Goal: Information Seeking & Learning: Check status

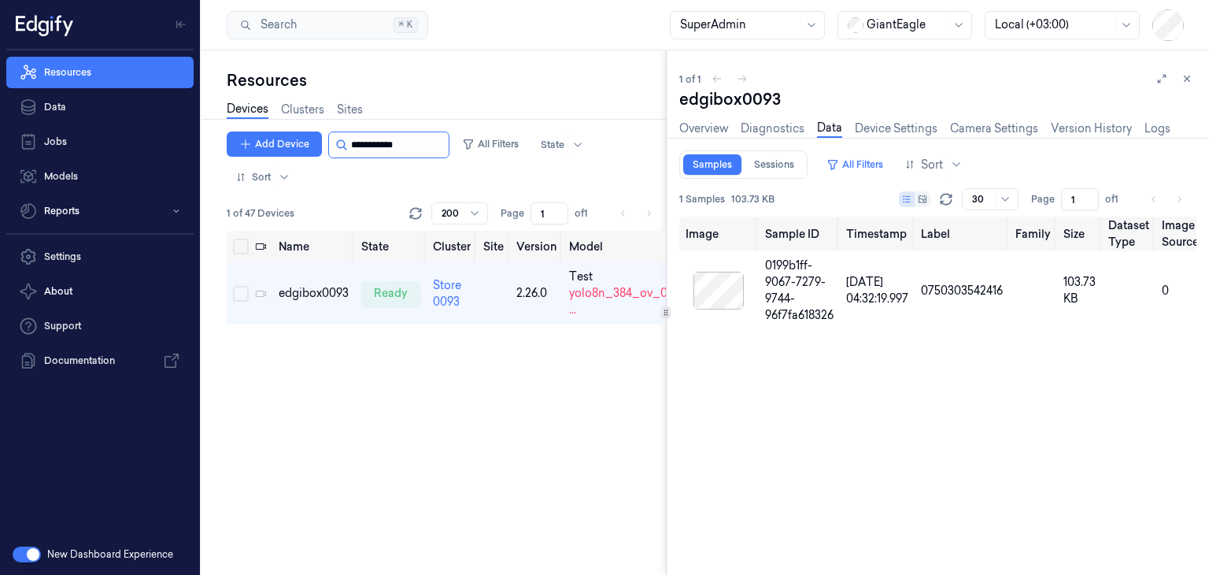
click at [412, 142] on input "string" at bounding box center [398, 144] width 94 height 25
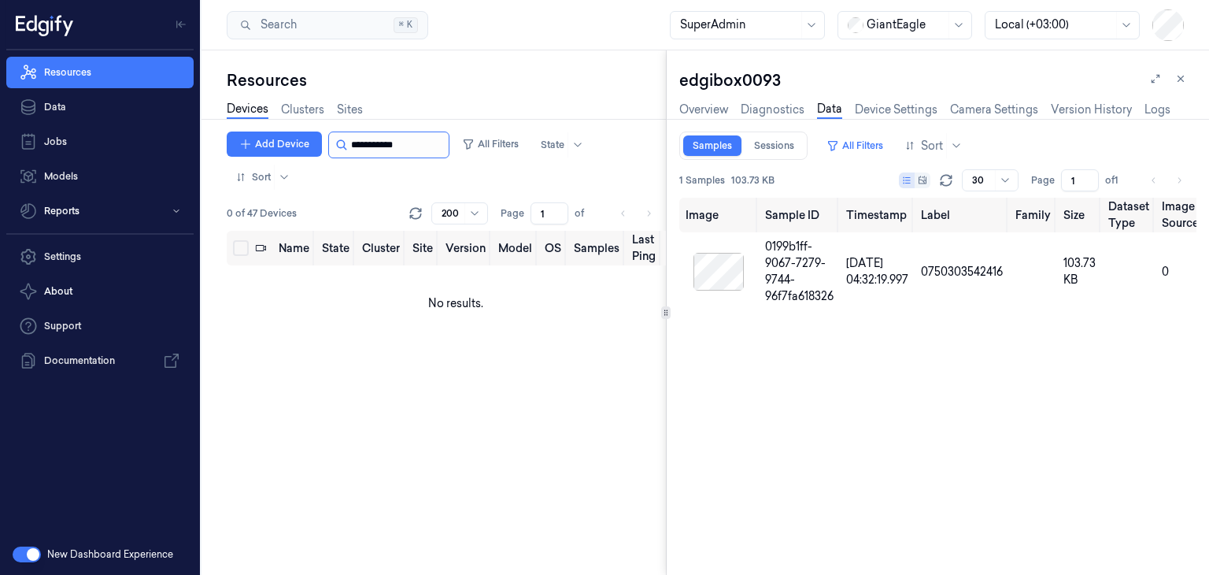
click at [392, 145] on input "string" at bounding box center [398, 144] width 94 height 25
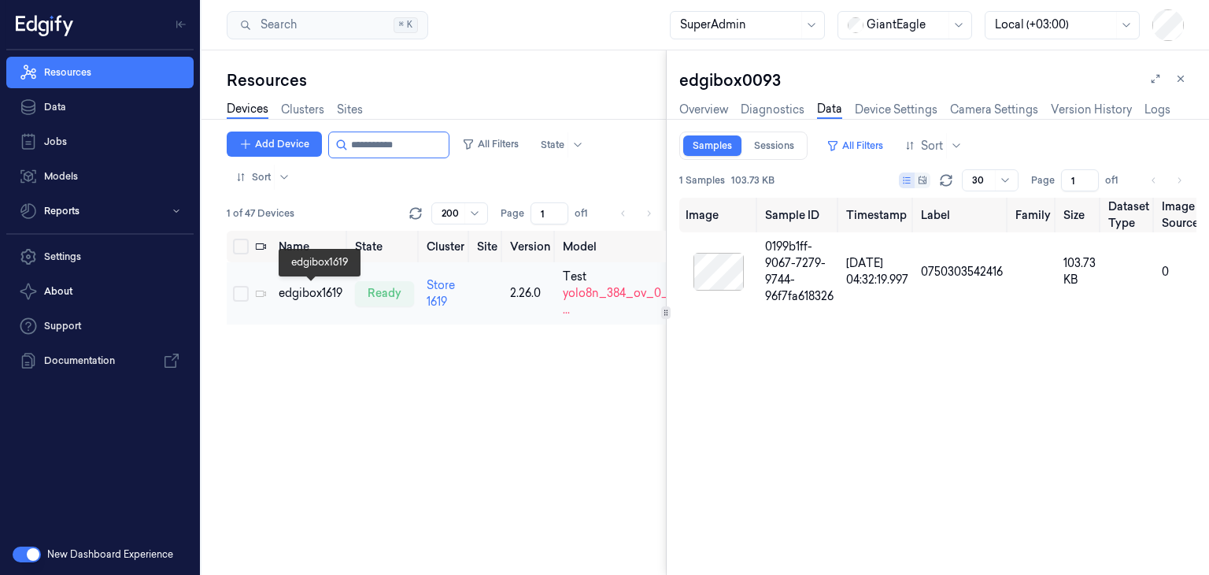
type input "**********"
click at [324, 297] on div "edgibox1619" at bounding box center [311, 293] width 64 height 17
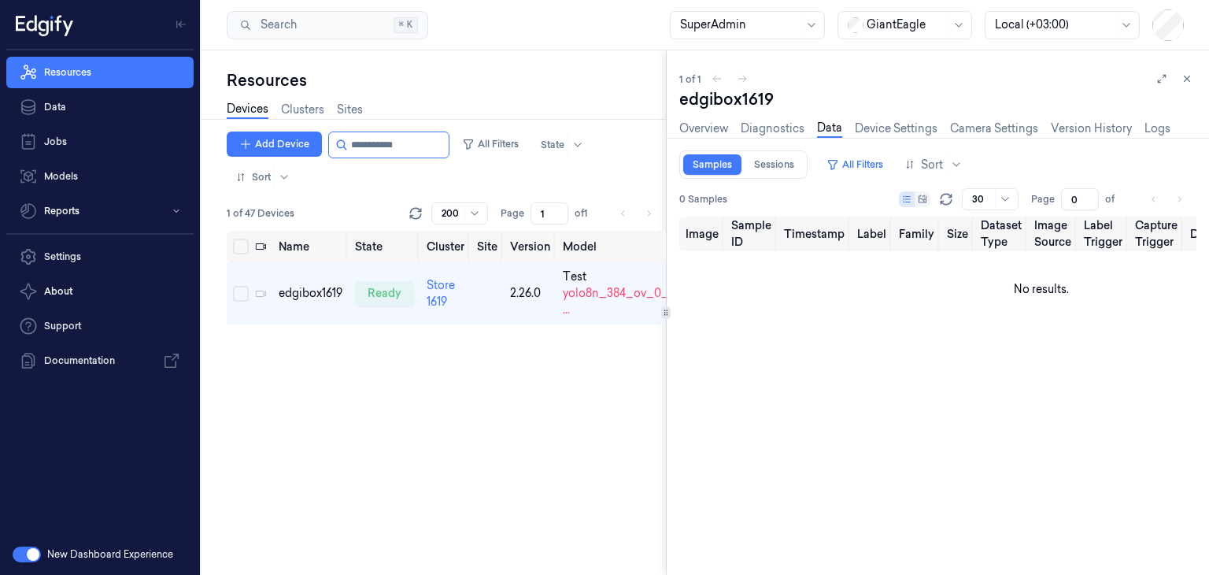
click at [769, 189] on div "0 Samples Rows per page 30 Page 0 of" at bounding box center [937, 199] width 517 height 22
click at [860, 165] on button "All Filters" at bounding box center [854, 164] width 69 height 25
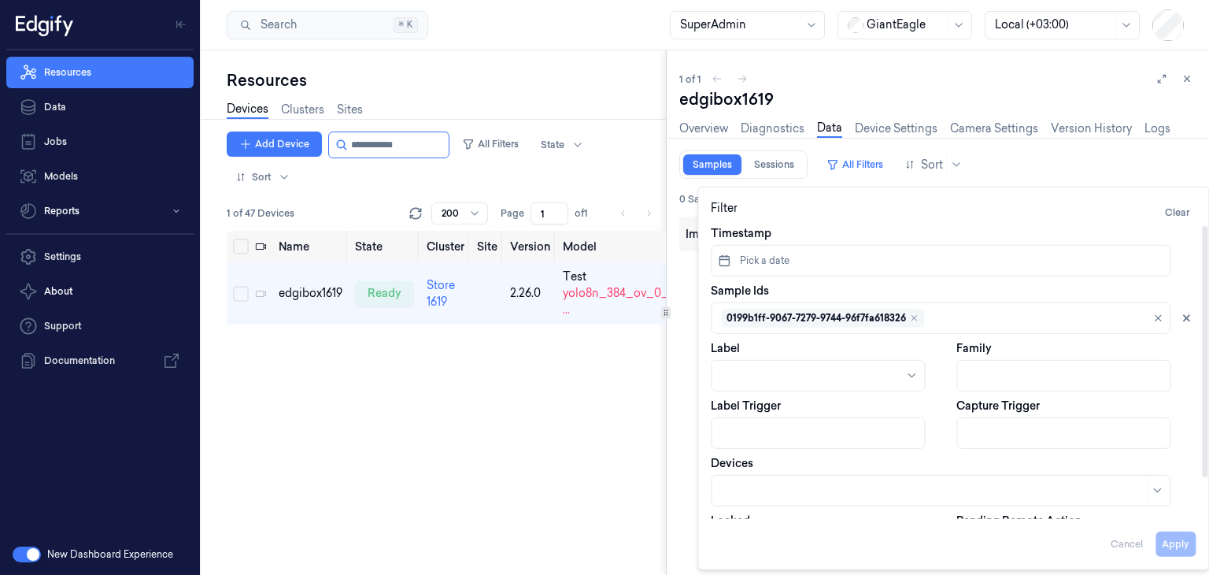
click at [914, 310] on div "0199b1ff-9067-7279-9744-96f7fa618326" at bounding box center [822, 318] width 203 height 19
click at [916, 319] on icon "Remove ,0199b1ff-9067-7279-9744-96f7fa618326" at bounding box center [914, 318] width 5 height 5
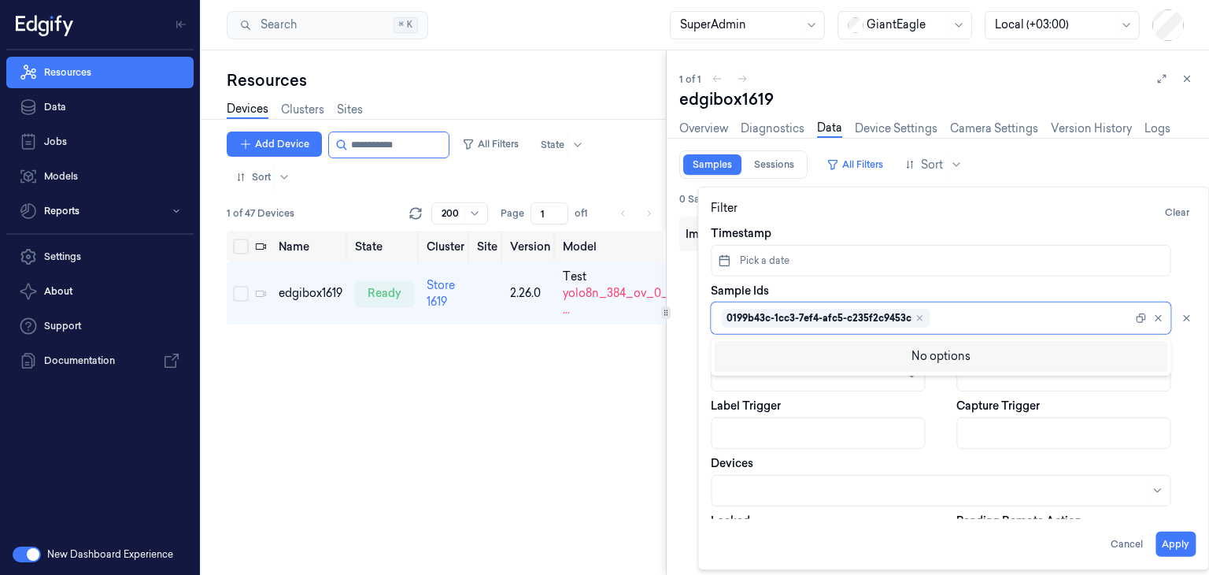
type input "1"
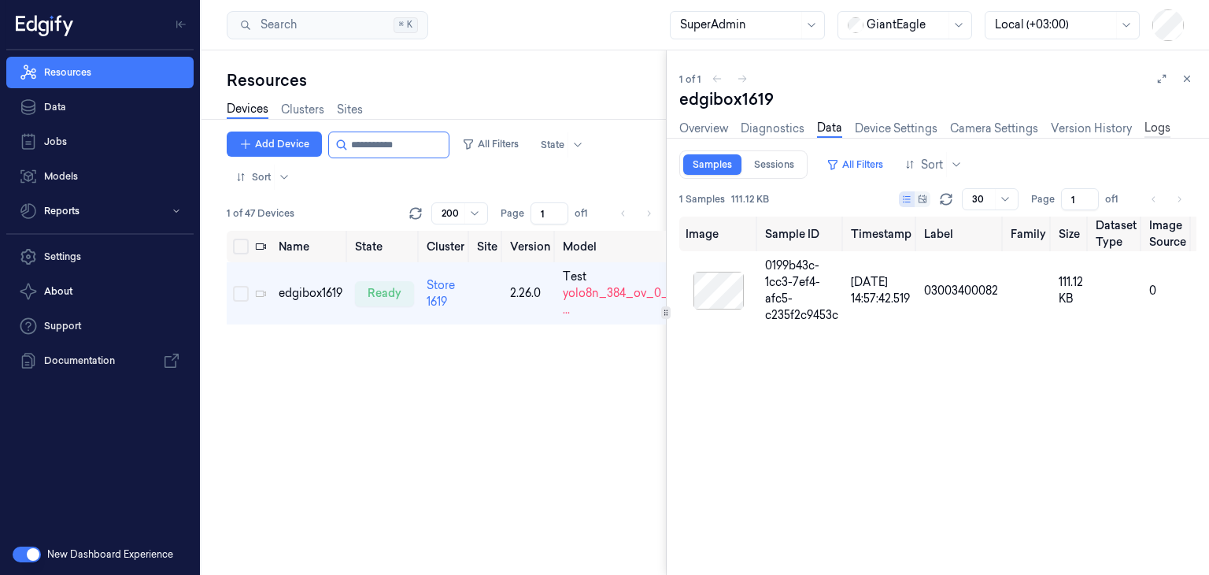
click at [1154, 125] on link "Logs" at bounding box center [1158, 129] width 26 height 18
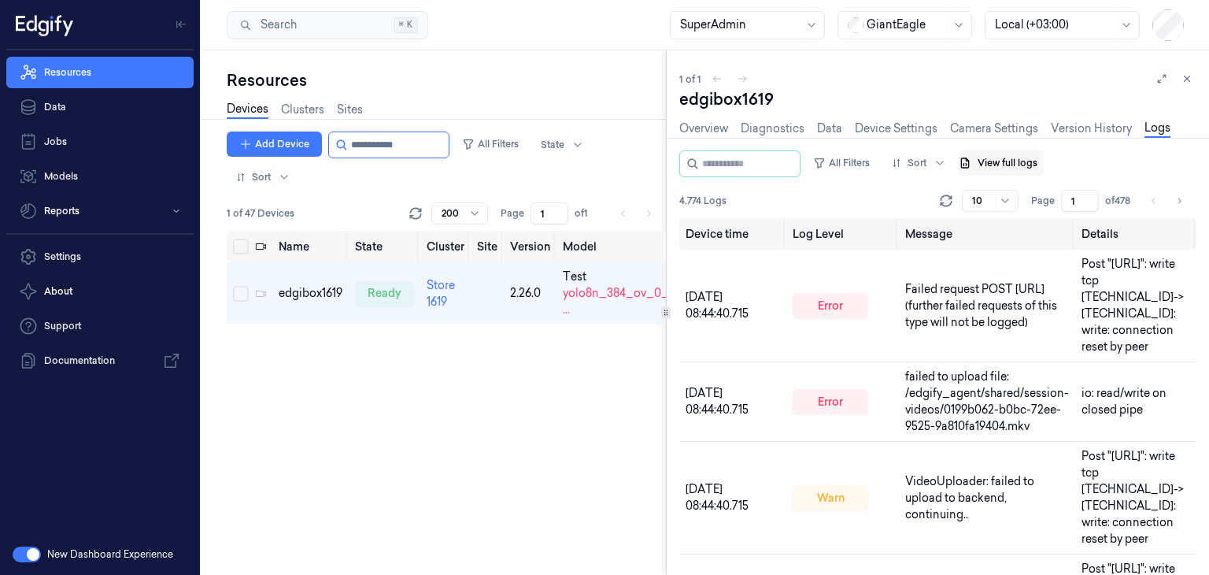
click at [1021, 165] on button "View full logs" at bounding box center [1001, 162] width 85 height 25
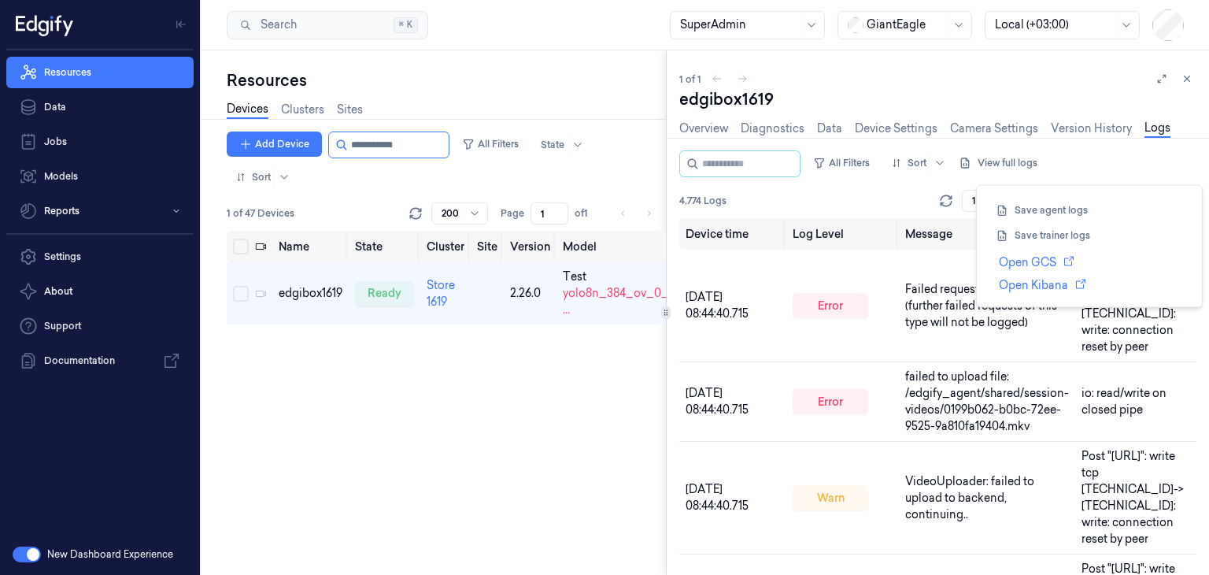
click at [606, 429] on div "Add Device All Filters State Sort 1 of 47 Devices Rows per page 200 Page 1 of 1…" at bounding box center [446, 352] width 439 height 443
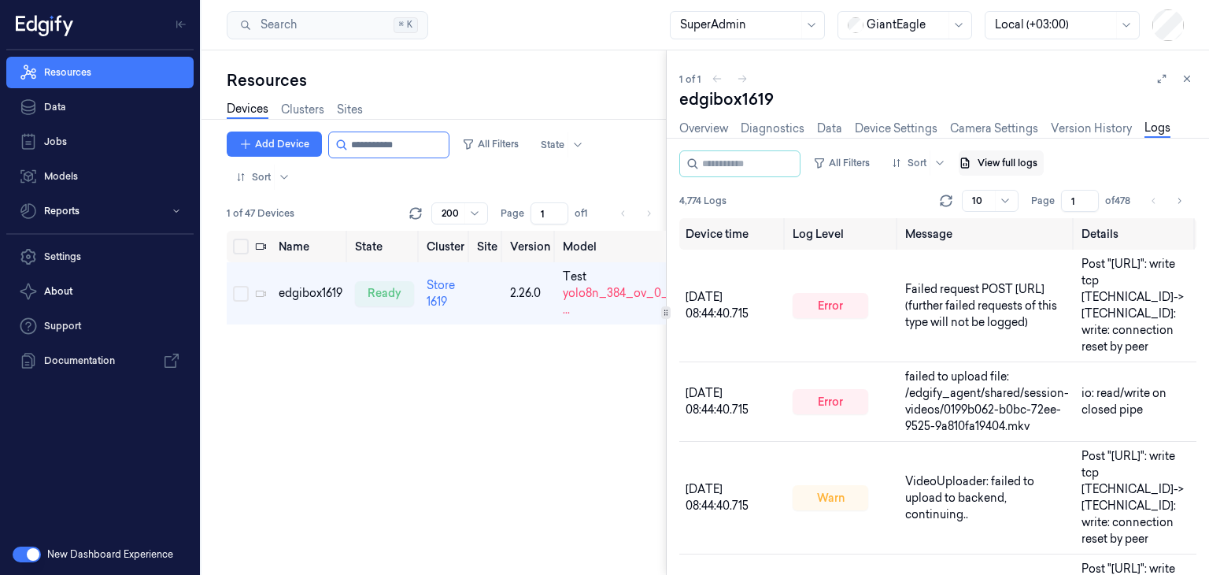
click at [1018, 158] on button "View full logs" at bounding box center [1001, 162] width 85 height 25
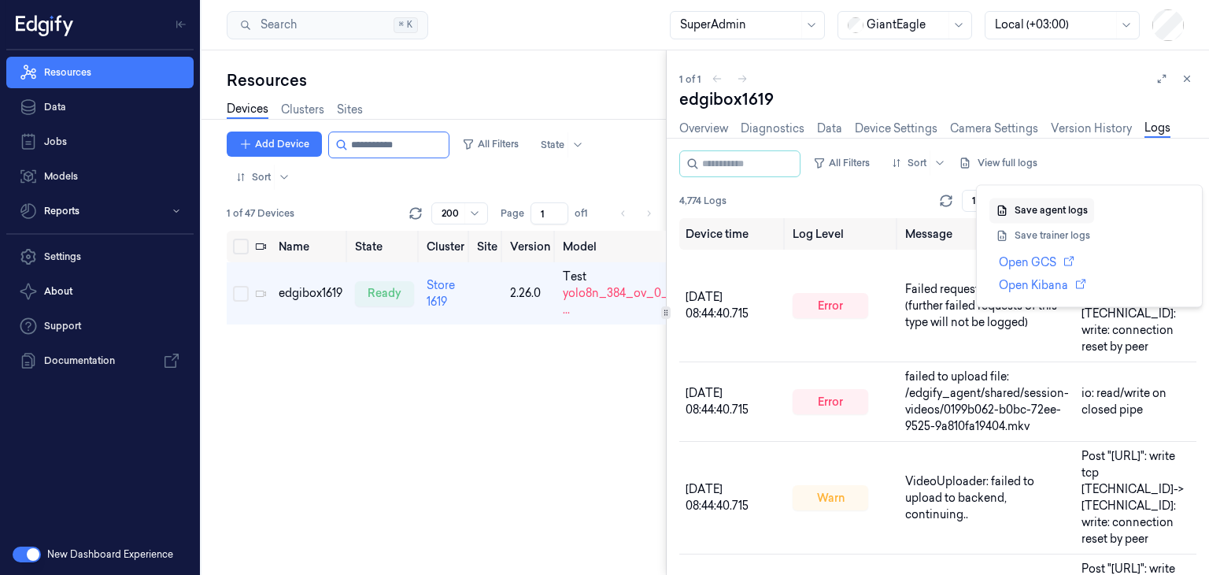
click at [1025, 212] on button "Save agent logs" at bounding box center [1042, 210] width 105 height 25
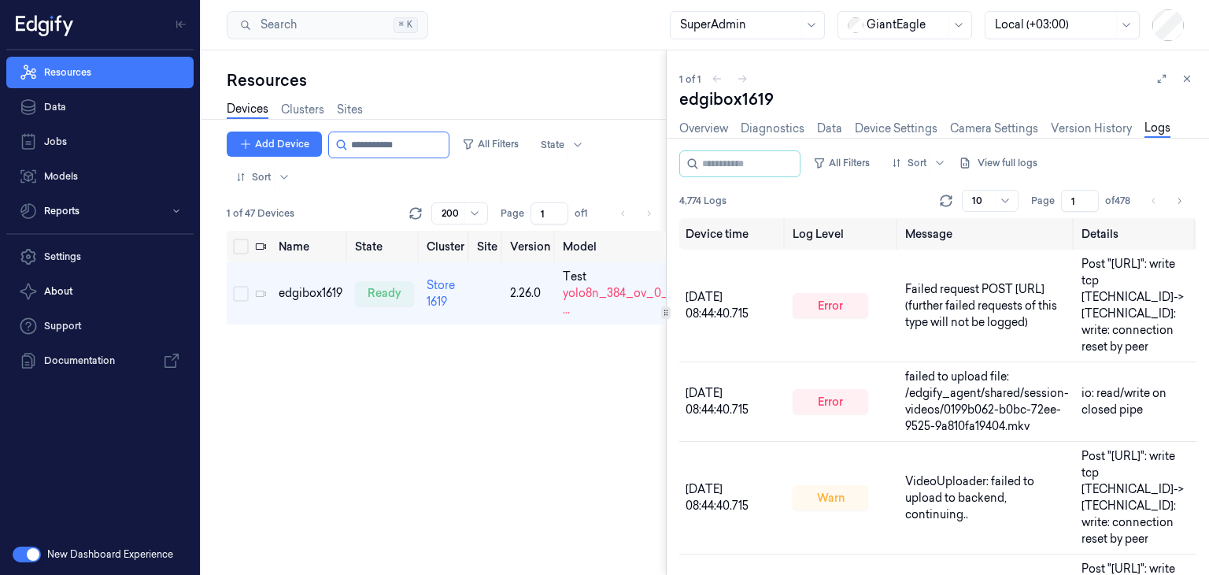
drag, startPoint x: 416, startPoint y: 139, endPoint x: 239, endPoint y: 128, distance: 177.5
click at [239, 128] on div "Resources Devices Clusters Sites Add Device All Filters State Sort 1 of 47 Devi…" at bounding box center [446, 321] width 439 height 505
paste input "**********"
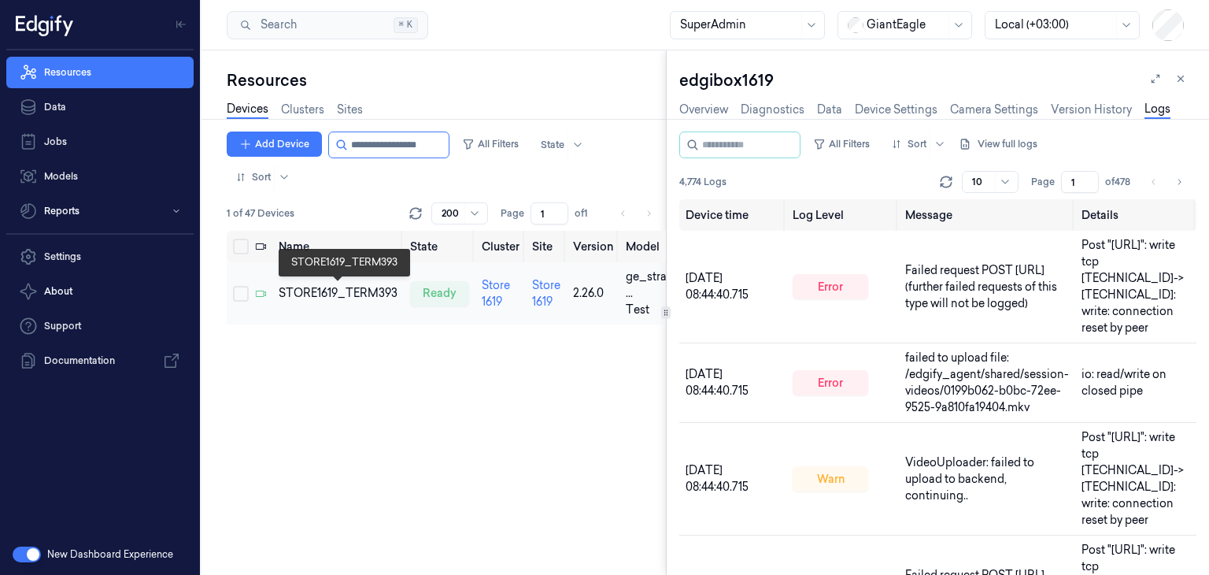
type input "**********"
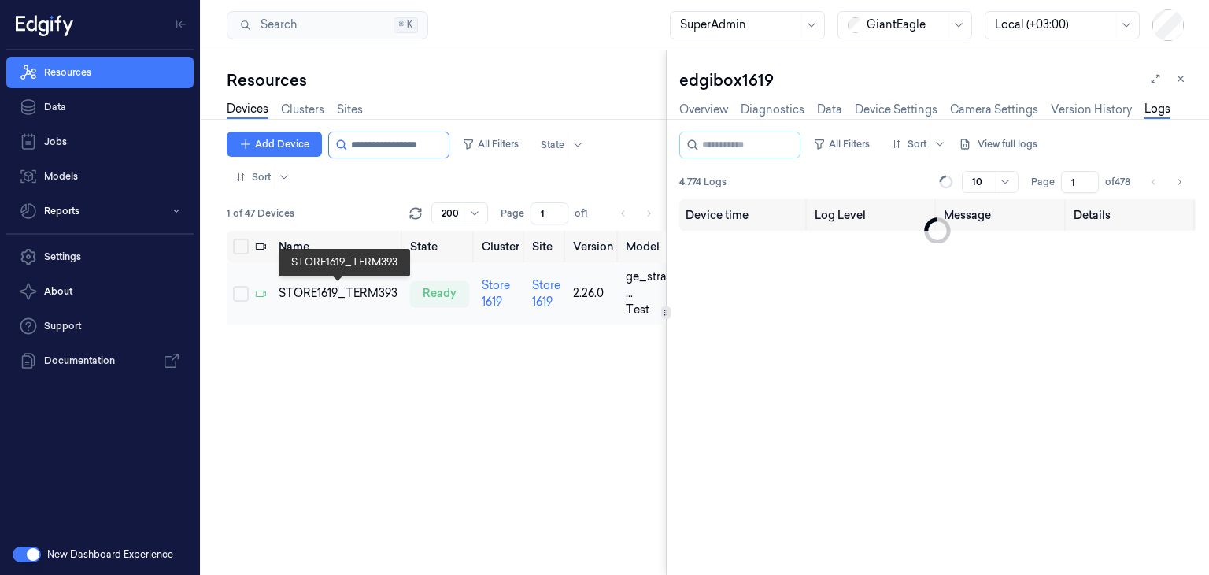
click at [332, 287] on div "STORE1619_TERM393" at bounding box center [338, 293] width 119 height 17
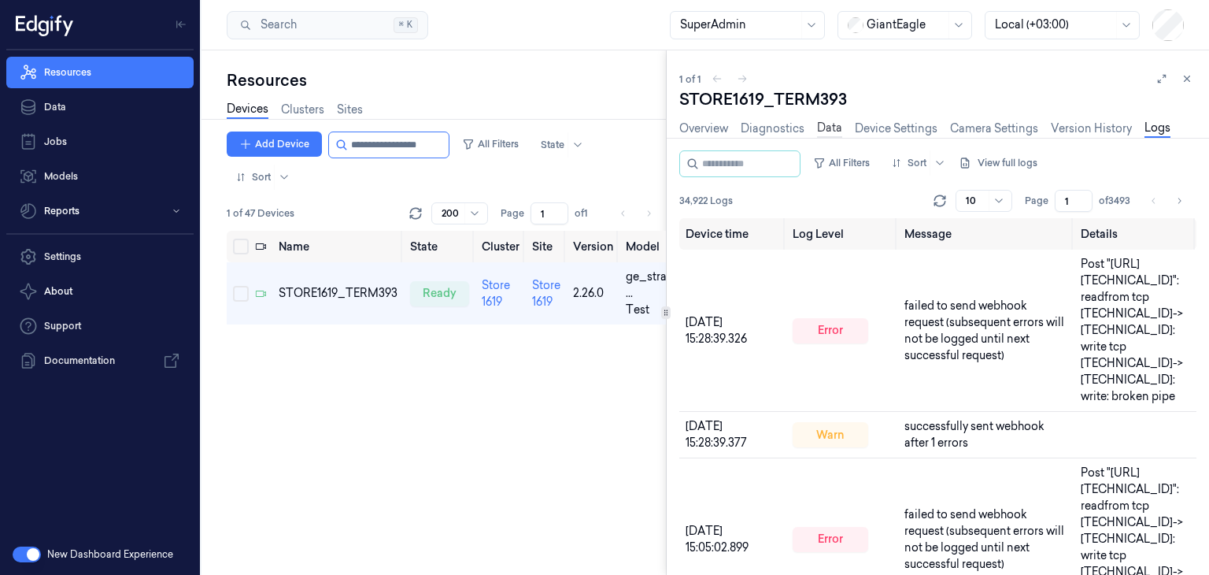
click at [828, 130] on link "Data" at bounding box center [829, 129] width 25 height 18
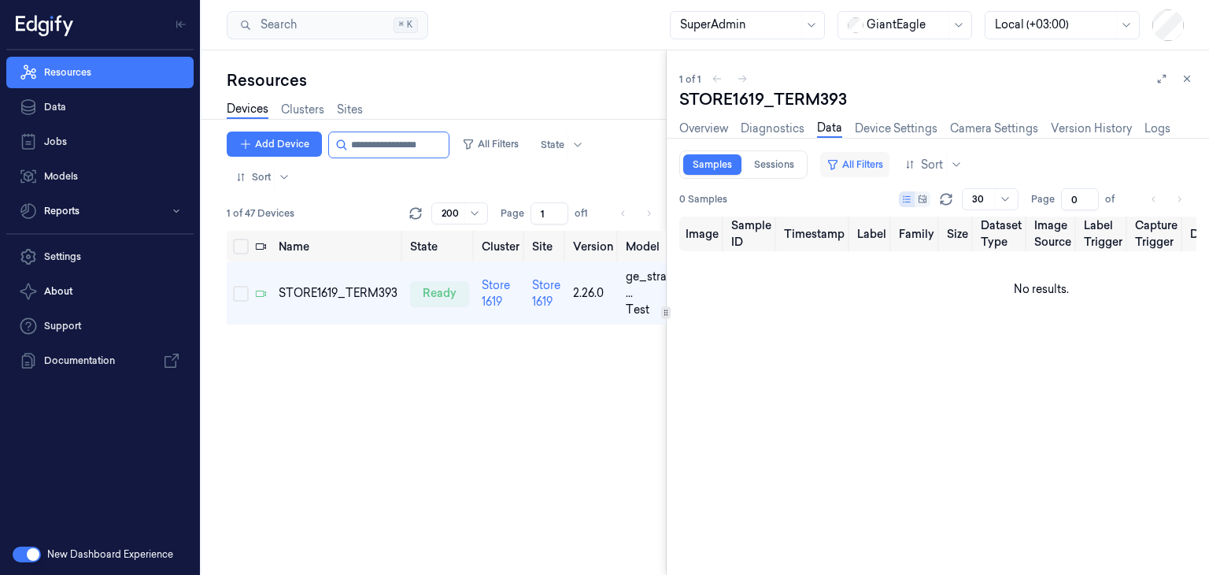
click at [860, 165] on button "All Filters" at bounding box center [854, 164] width 69 height 25
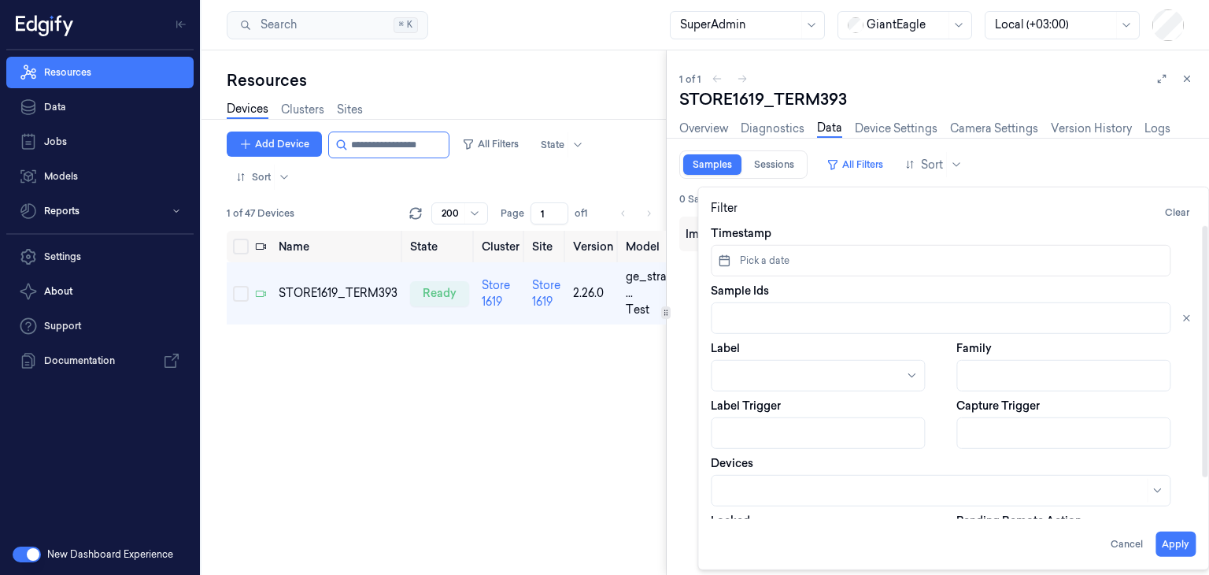
click at [1182, 553] on button "Apply" at bounding box center [1176, 543] width 40 height 25
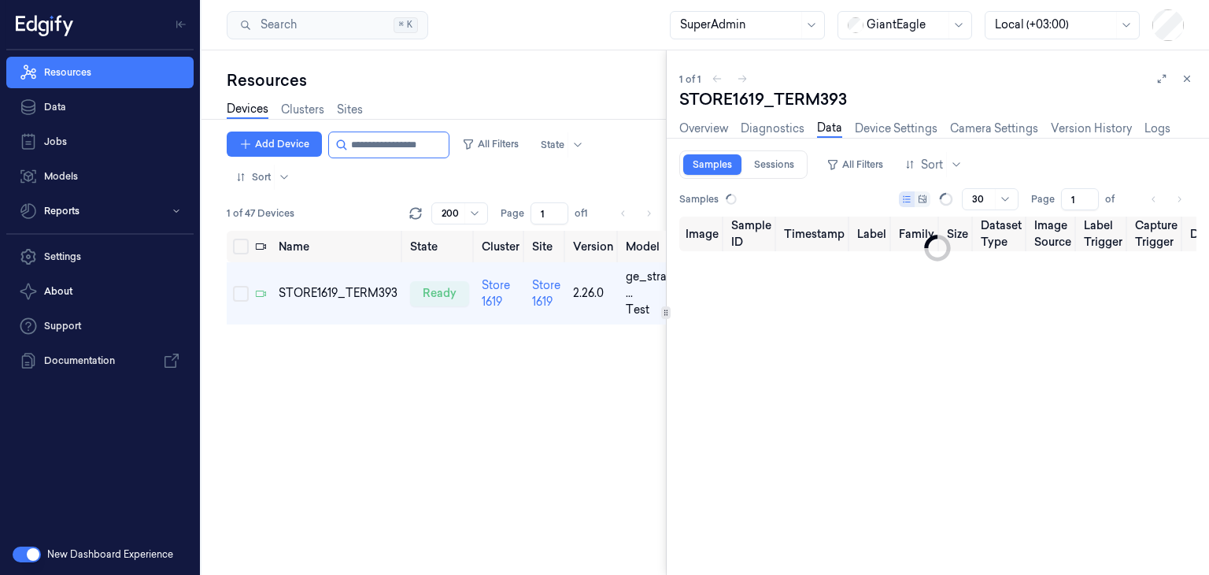
type input "0"
click at [712, 127] on link "Overview" at bounding box center [703, 129] width 49 height 18
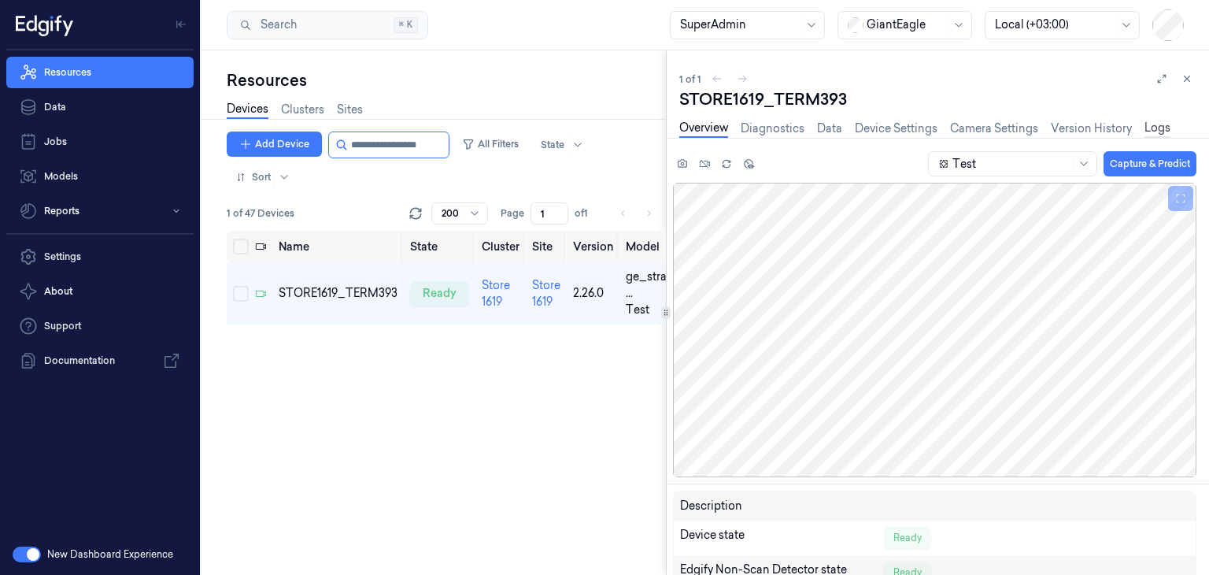
click at [1161, 125] on link "Logs" at bounding box center [1158, 129] width 26 height 18
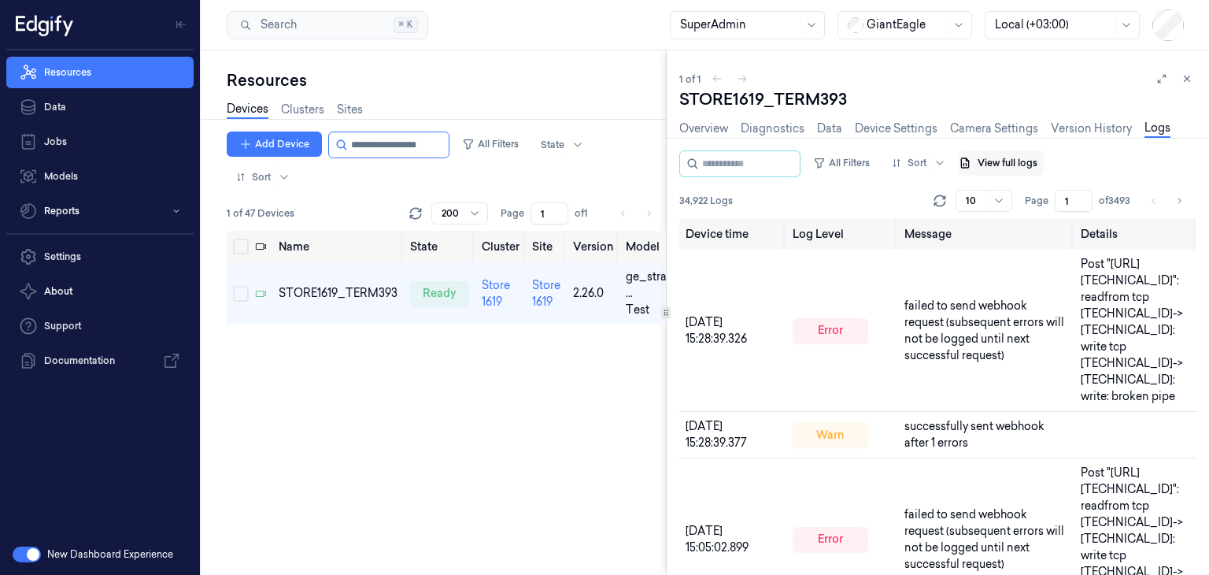
click at [1038, 160] on button "View full logs" at bounding box center [1001, 162] width 85 height 25
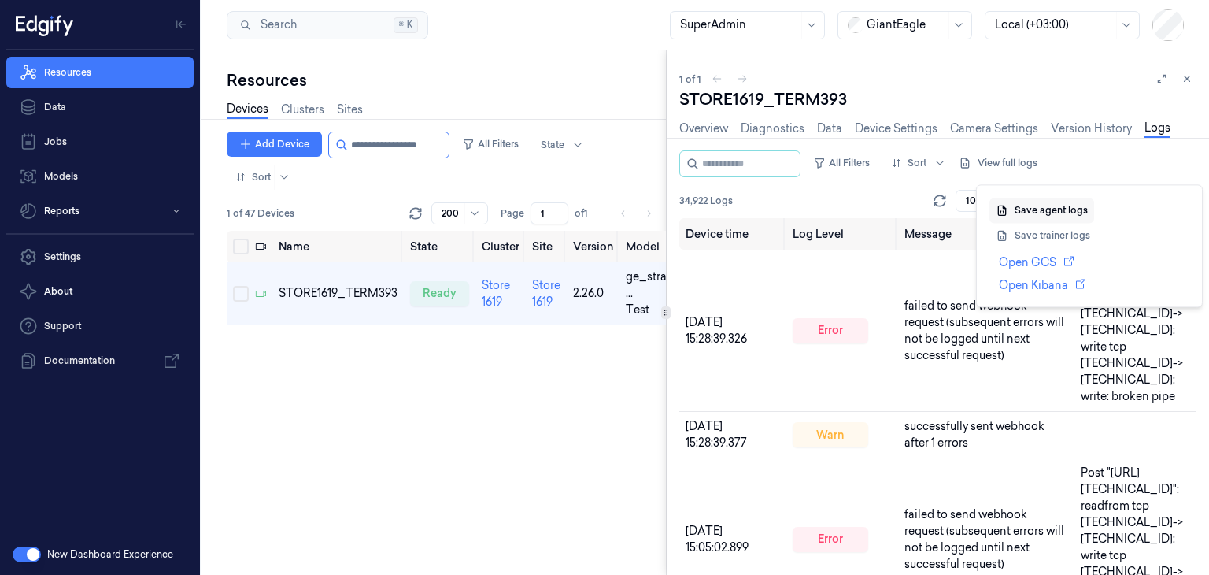
click at [1030, 208] on button "Save agent logs" at bounding box center [1042, 210] width 105 height 25
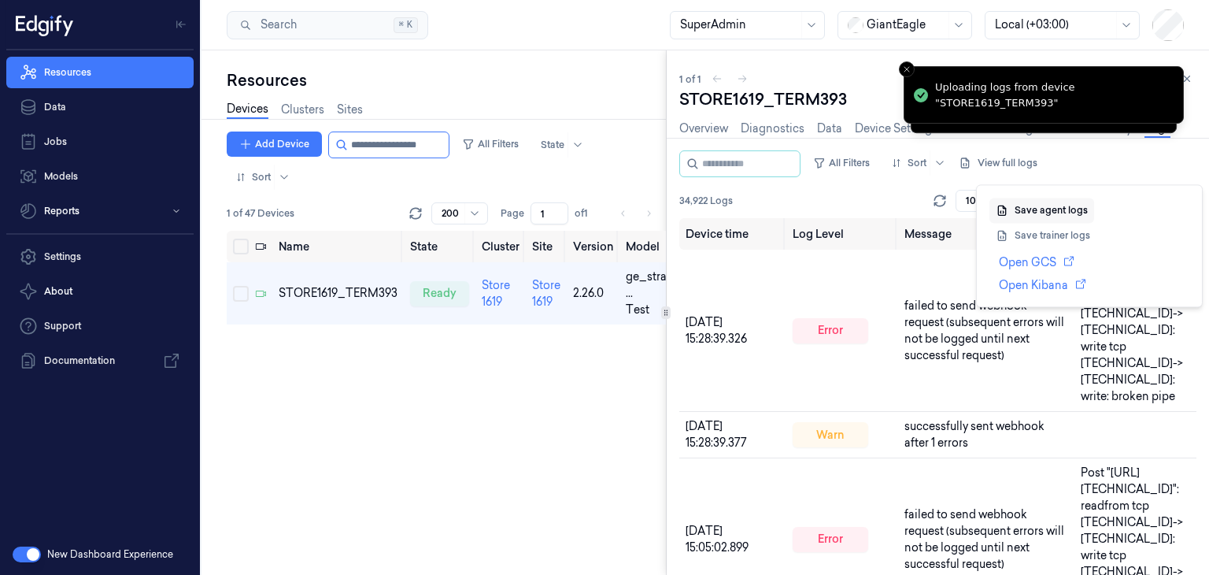
click at [1030, 208] on button "Save agent logs" at bounding box center [1042, 210] width 105 height 25
